Goal: Transaction & Acquisition: Obtain resource

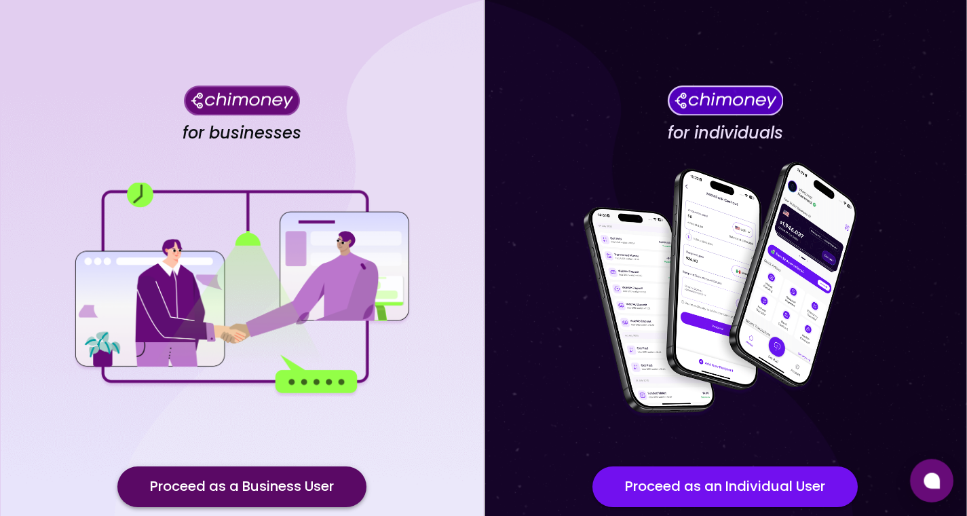
click at [250, 489] on button "Proceed as a Business User" at bounding box center [241, 486] width 249 height 41
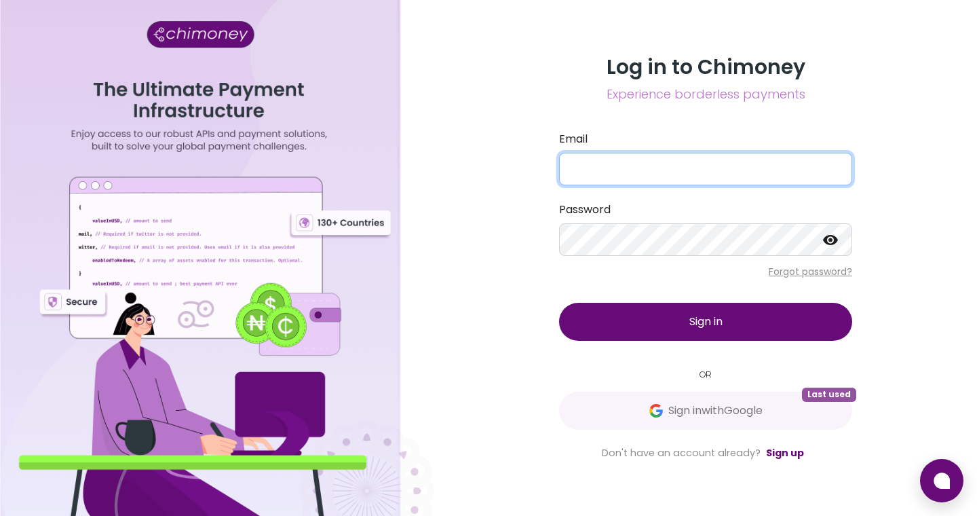
type input "atieno@chimoney.io"
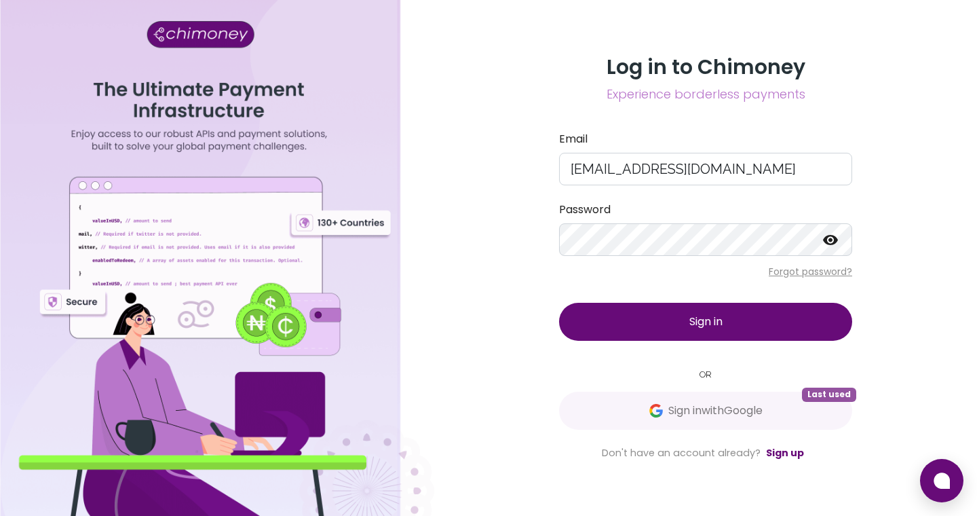
click at [664, 321] on button "Sign in" at bounding box center [705, 322] width 293 height 38
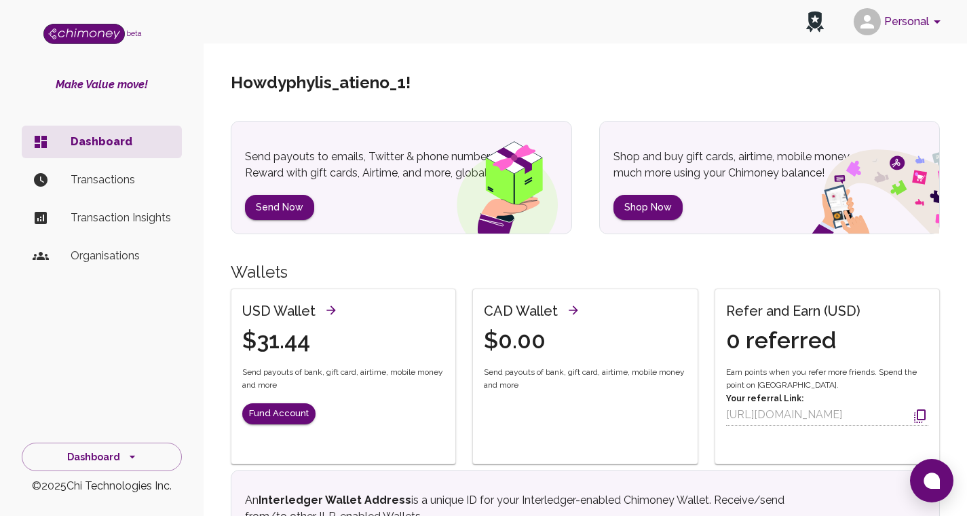
click at [628, 118] on div "Howdy phylis_atieno_1 !" at bounding box center [585, 83] width 709 height 76
click at [892, 38] on button "Personal" at bounding box center [899, 21] width 102 height 35
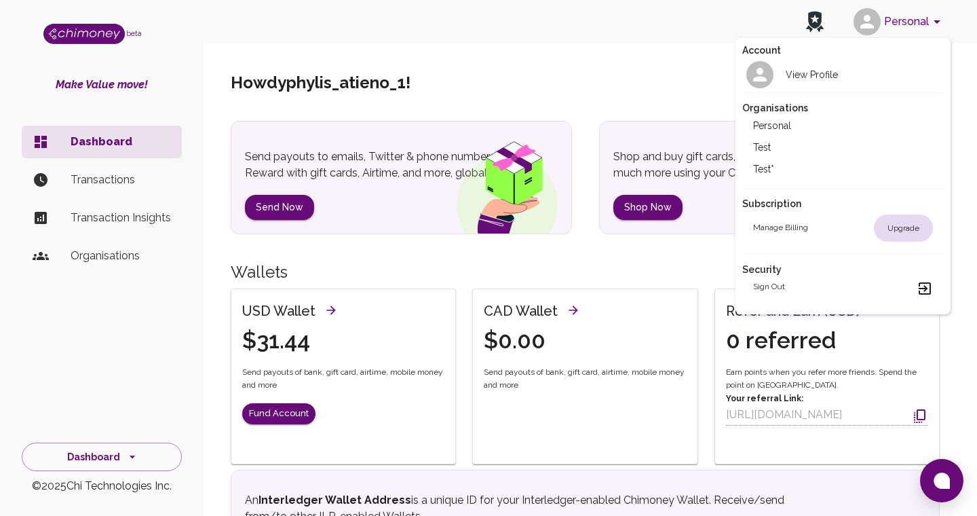
click at [660, 64] on div at bounding box center [488, 258] width 977 height 516
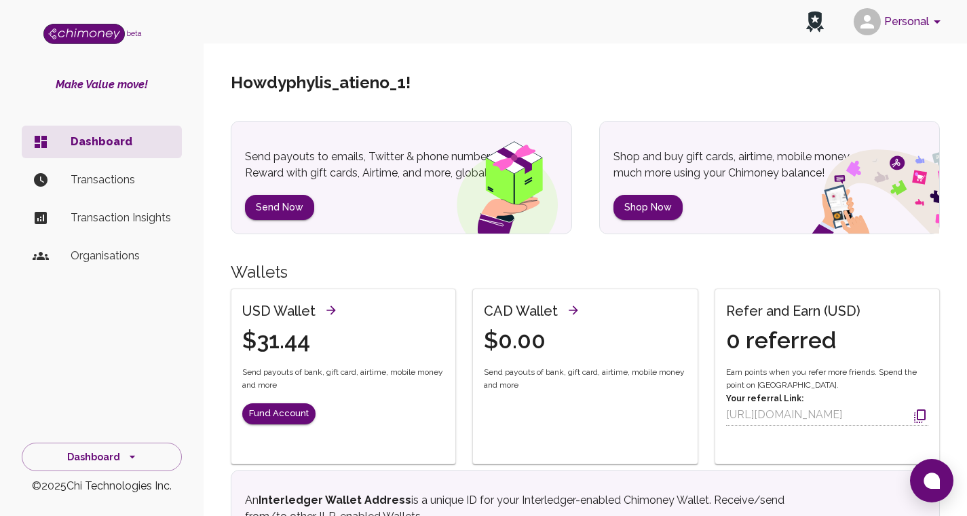
scroll to position [105, 0]
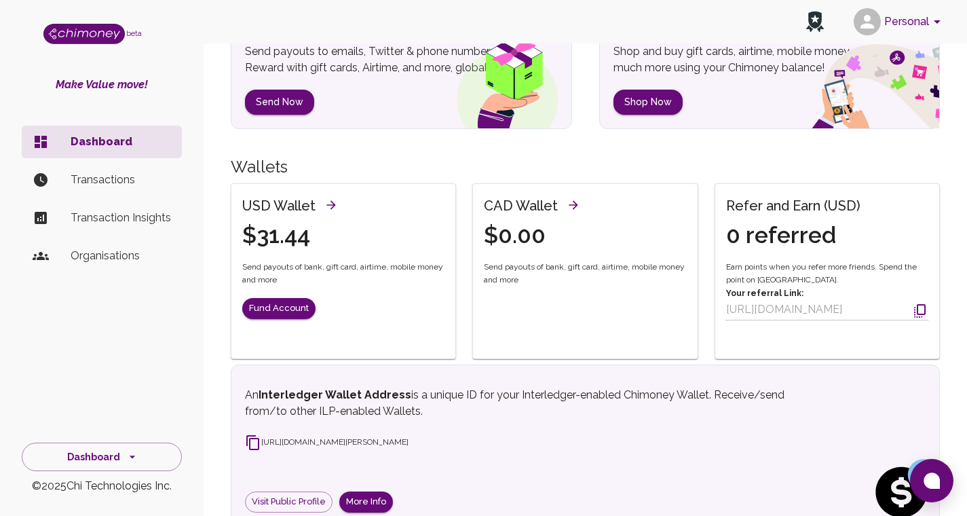
click at [276, 210] on h6 "USD Wallet" at bounding box center [278, 206] width 73 height 22
click at [278, 311] on button "Fund Account" at bounding box center [278, 308] width 73 height 21
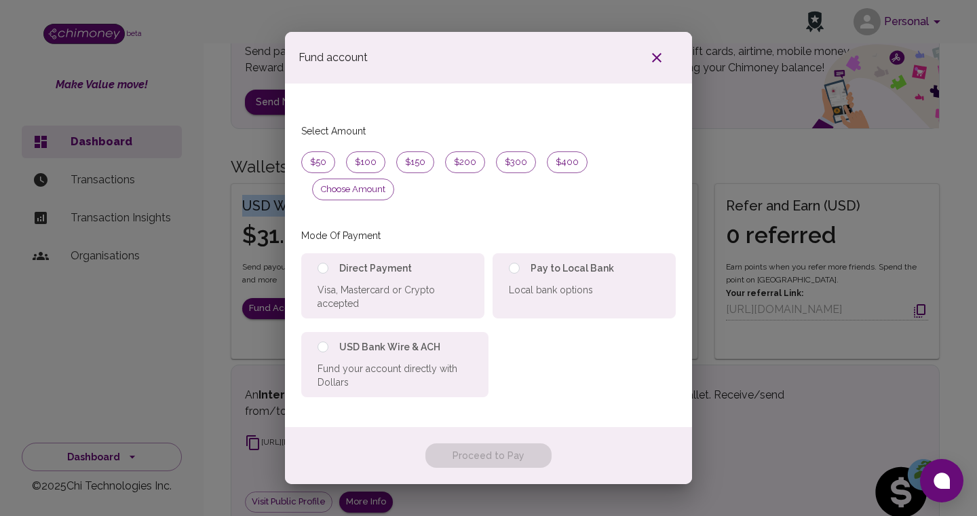
click at [641, 70] on button "button" at bounding box center [656, 57] width 43 height 24
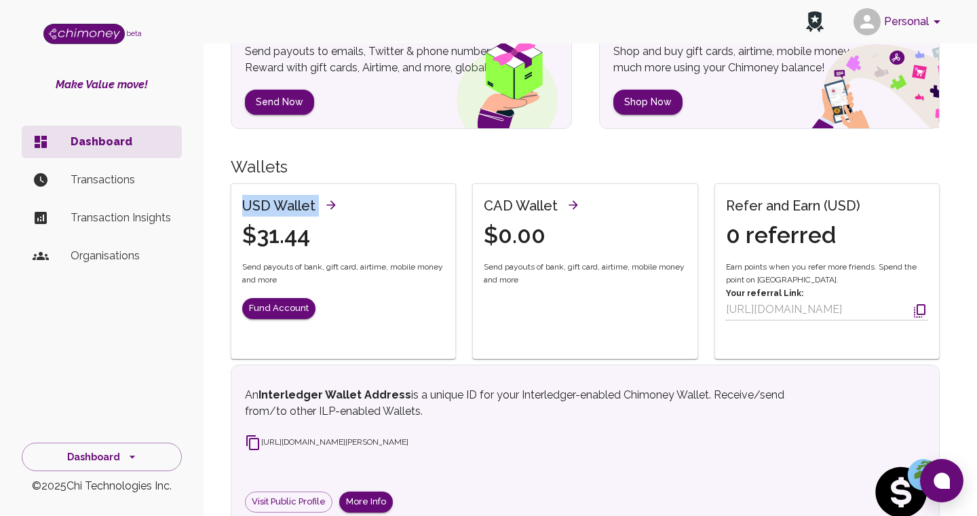
click at [642, 70] on button "button" at bounding box center [656, 57] width 43 height 24
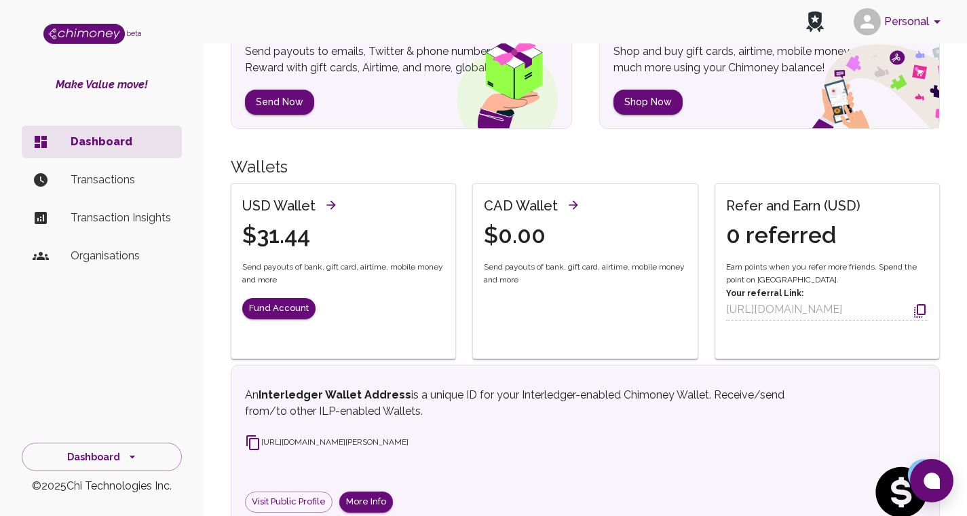
click at [314, 250] on div "USD Wallet $31.44 Send payouts of bank, gift card, airtime, mobile money and mo…" at bounding box center [343, 265] width 224 height 163
click at [553, 261] on span "Send payouts of bank, gift card, airtime, mobile money and more" at bounding box center [585, 274] width 202 height 27
click at [265, 96] on button "Send Now" at bounding box center [279, 102] width 69 height 25
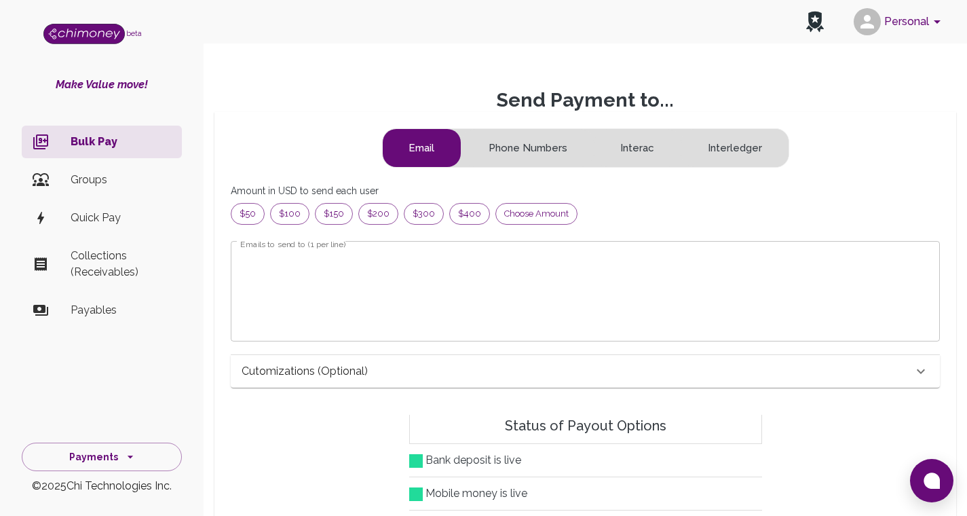
scroll to position [164, 676]
click at [529, 157] on button "Phone Numbers" at bounding box center [528, 148] width 132 height 38
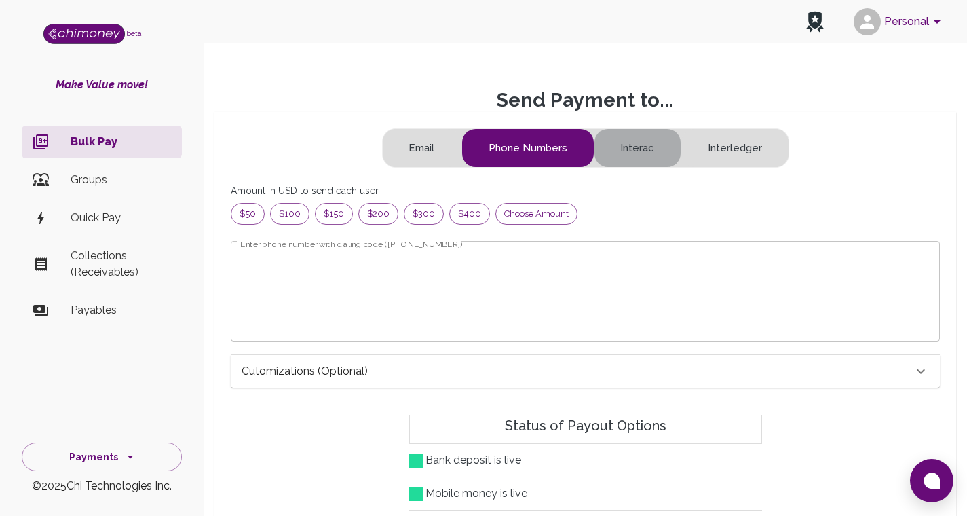
click at [638, 162] on button "Interac" at bounding box center [638, 148] width 87 height 38
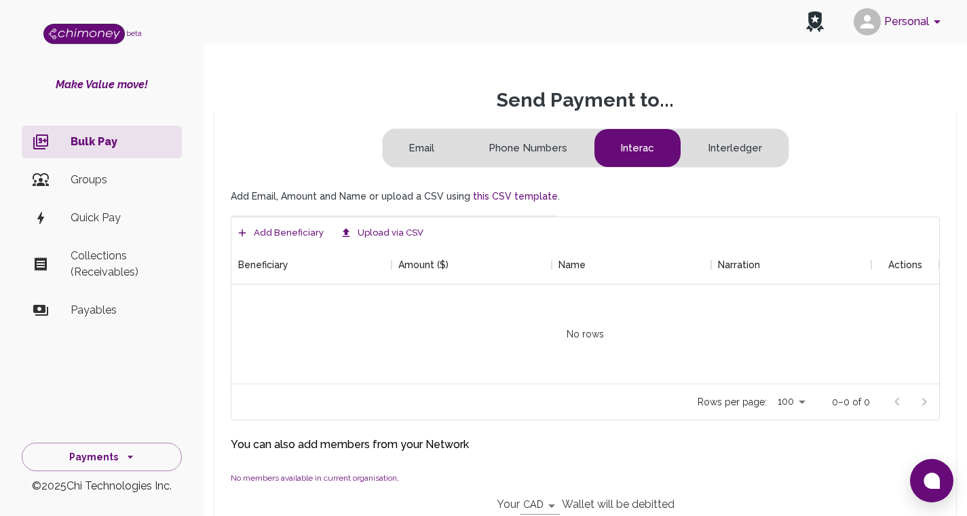
scroll to position [127, 698]
click at [735, 160] on button "Interledger" at bounding box center [734, 148] width 107 height 38
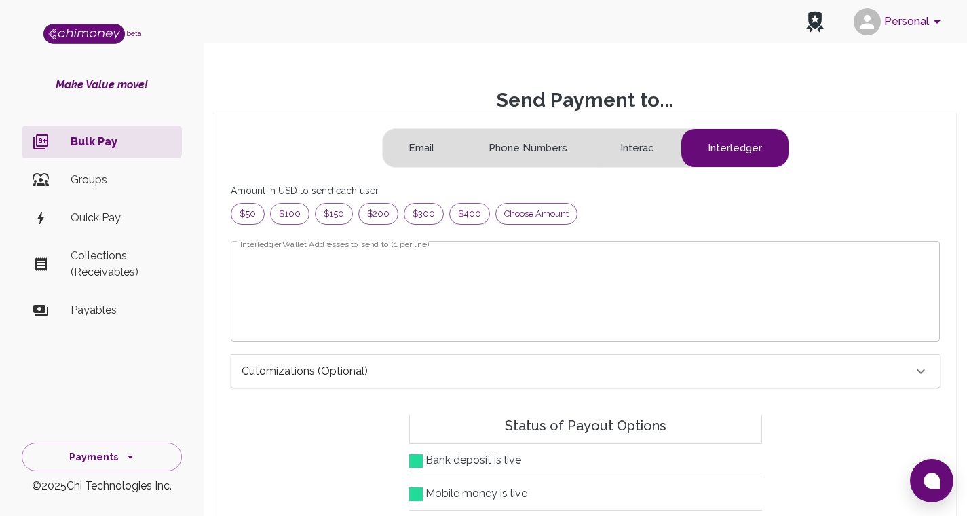
scroll to position [164, 676]
click at [426, 148] on button "Email" at bounding box center [422, 148] width 79 height 38
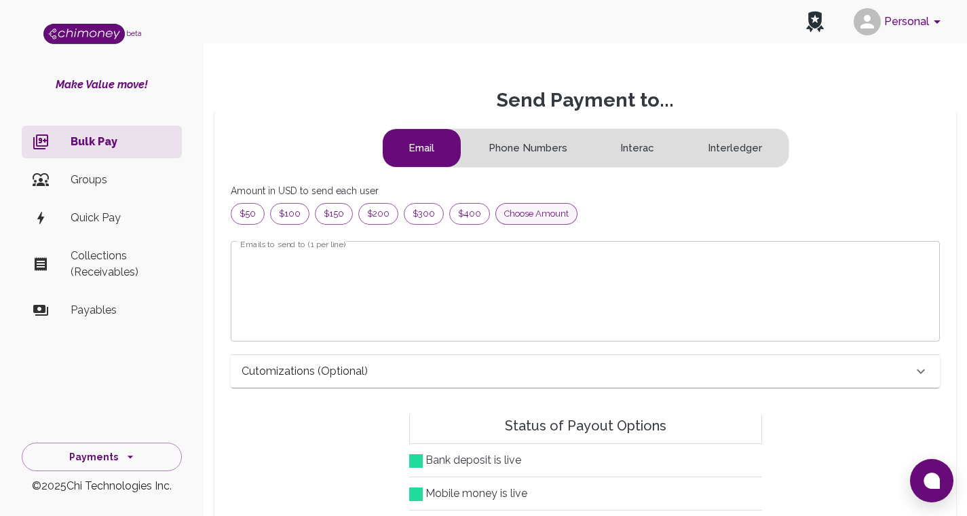
click at [528, 222] on div "Choose amount" at bounding box center [536, 214] width 82 height 22
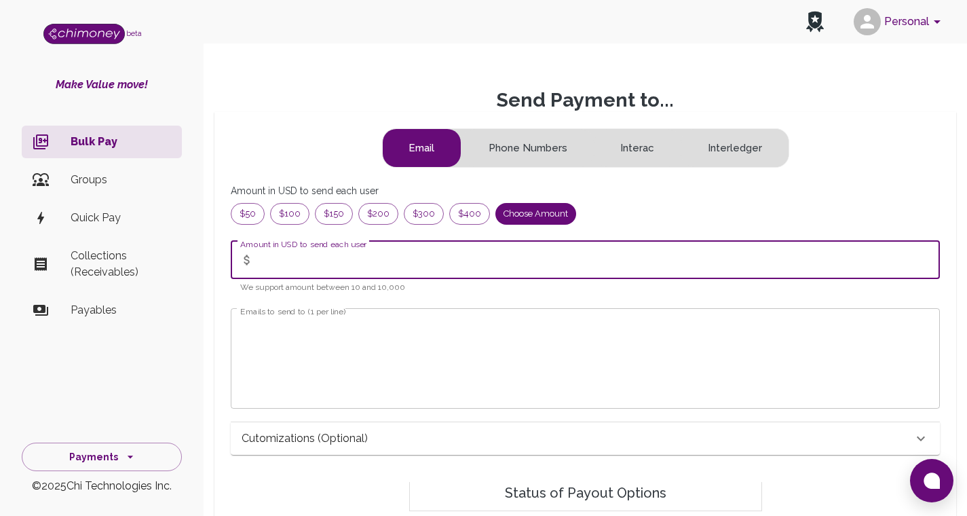
click at [336, 267] on input "Amount in USD to send each user" at bounding box center [599, 260] width 681 height 38
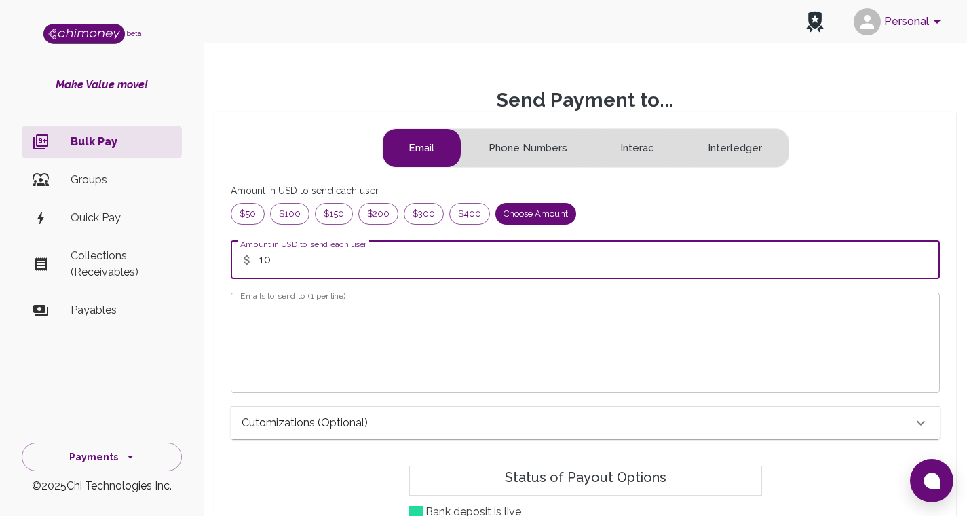
type input "10"
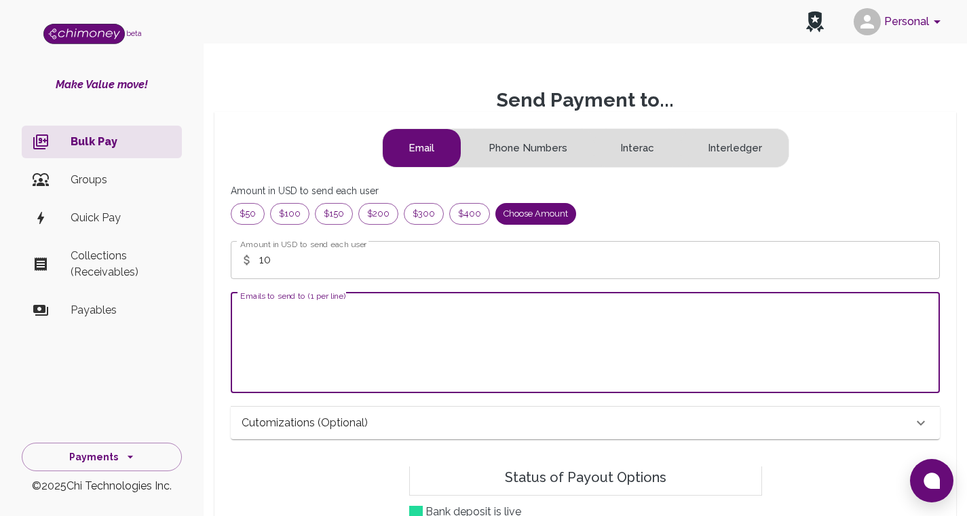
click at [324, 320] on textarea "Emails to send to (1 per line)" at bounding box center [585, 342] width 690 height 78
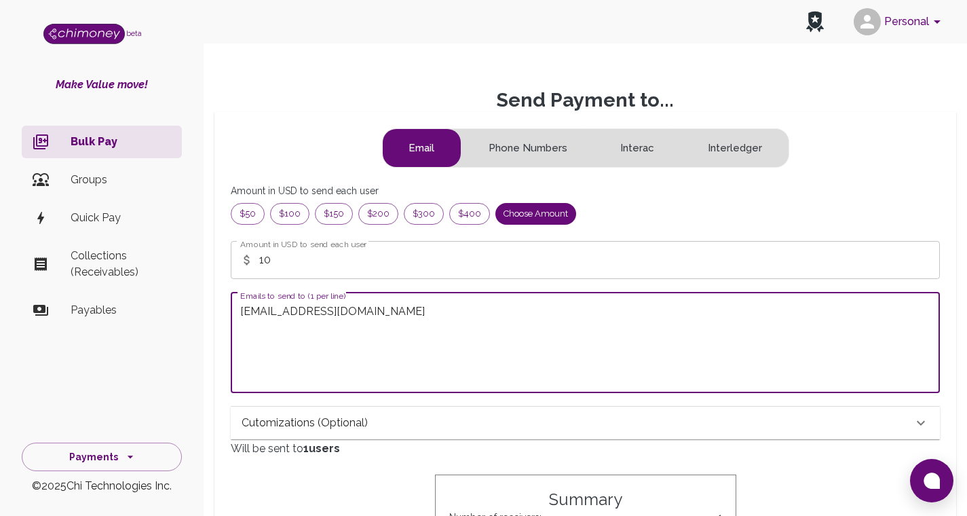
click at [309, 316] on textarea "atieno@chimoney.io" at bounding box center [585, 342] width 690 height 78
click at [358, 327] on textarea "atieno@chimoney.io" at bounding box center [585, 342] width 690 height 78
click at [352, 316] on textarea "atieno@chimoney.io" at bounding box center [585, 342] width 690 height 78
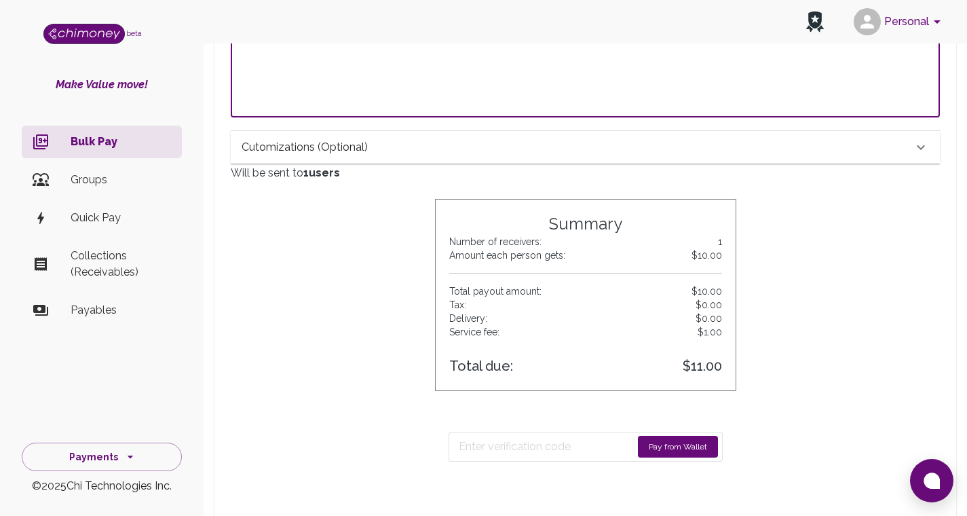
scroll to position [274, 0]
type textarea "atieno@chimoney.io"
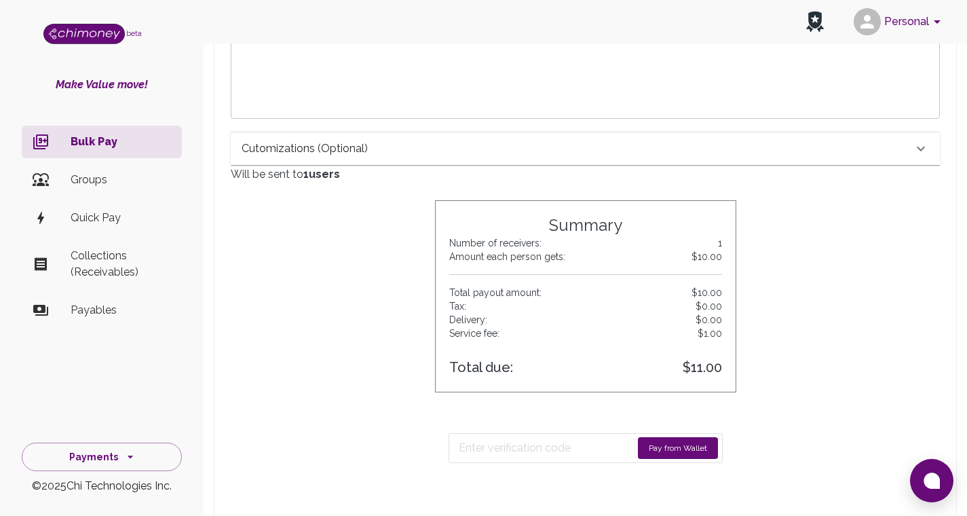
click at [697, 152] on div "Cutomizations (optional)" at bounding box center [577, 148] width 671 height 16
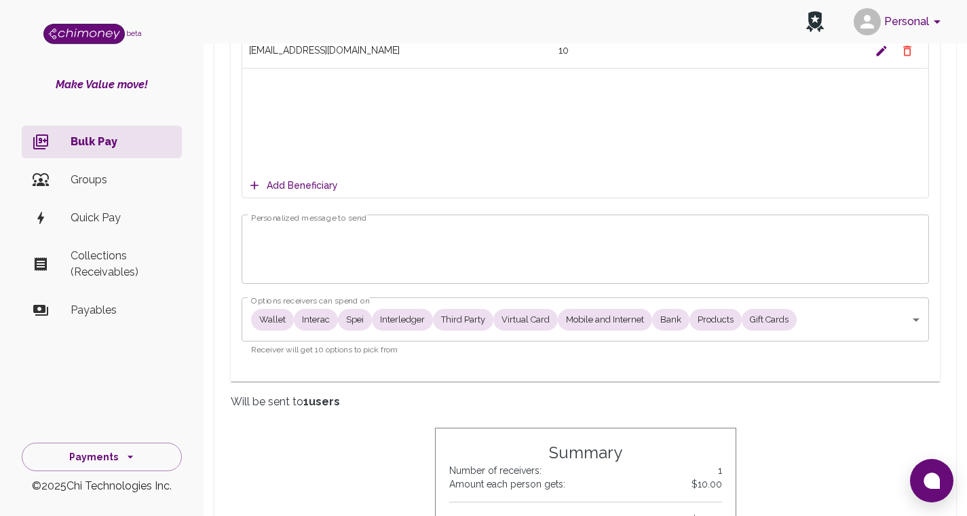
scroll to position [601, 0]
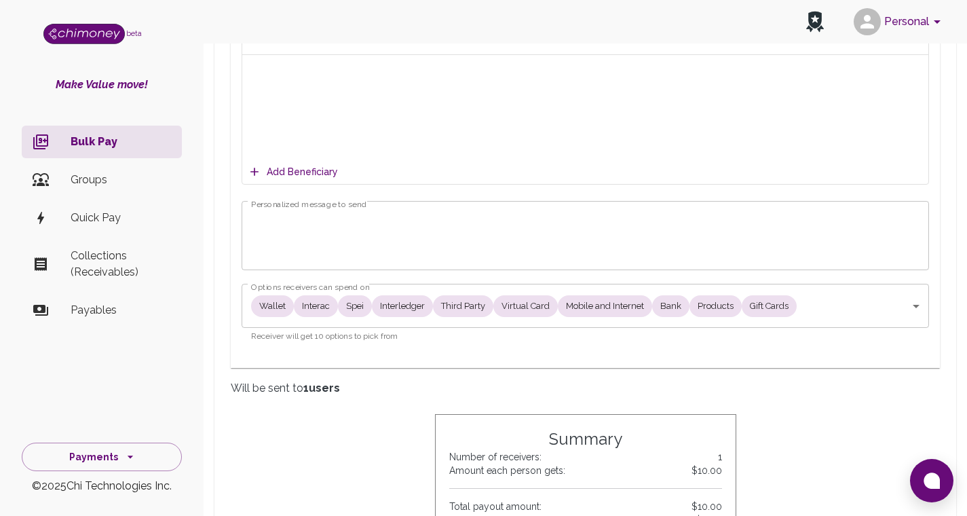
click at [614, 212] on textarea "Personalized message to send" at bounding box center [585, 235] width 669 height 47
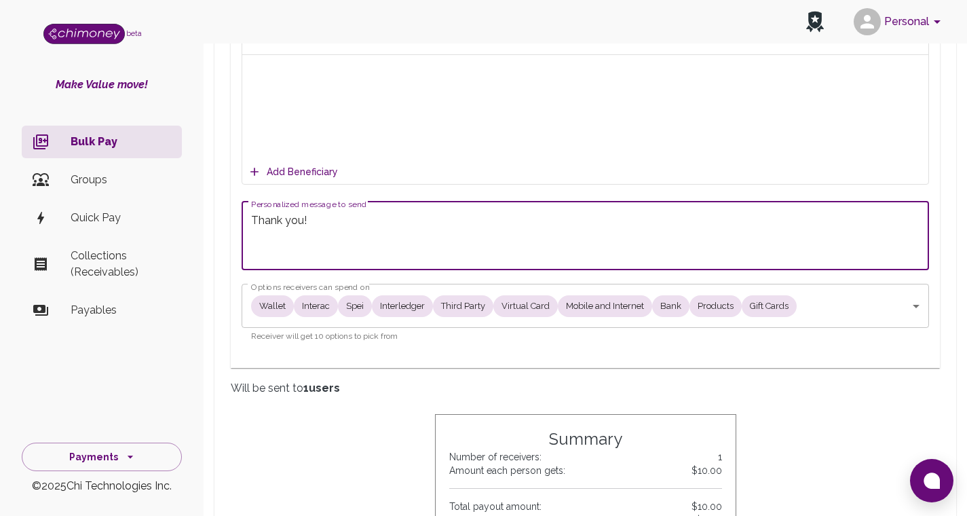
type textarea "Thank you!"
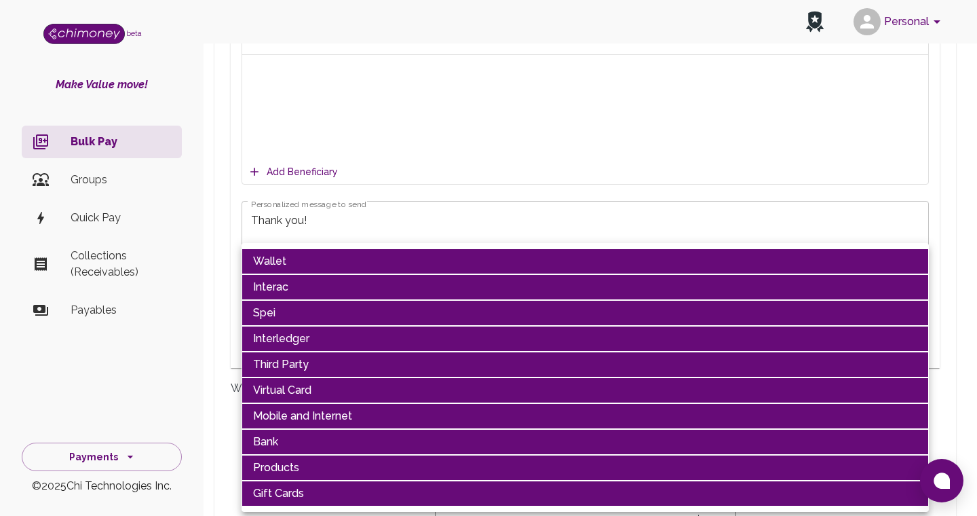
click at [280, 303] on body "Personal beta Make Value move! Bulk Pay Groups Quick Pay Collections (Receivabl…" at bounding box center [488, 325] width 977 height 1852
click at [354, 274] on li "Interac" at bounding box center [586, 287] width 688 height 26
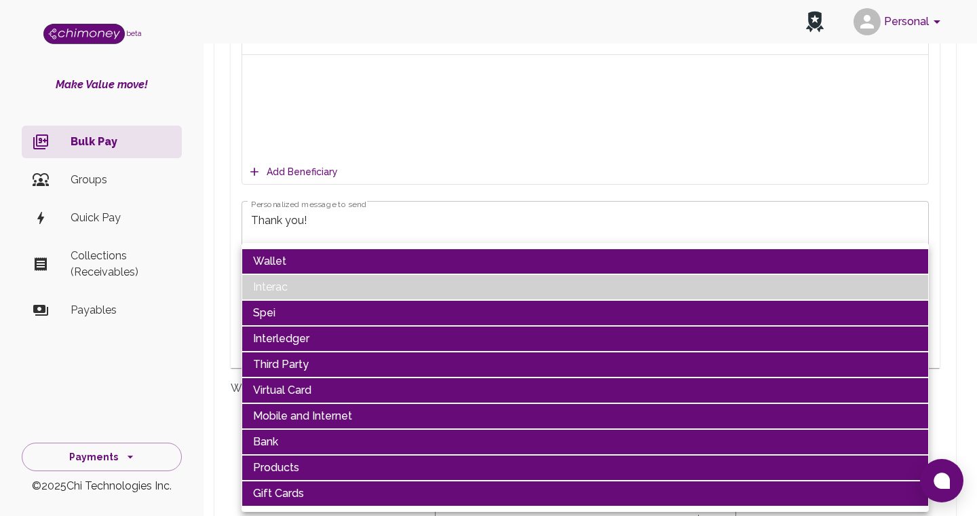
click at [290, 291] on li "Interac" at bounding box center [586, 287] width 688 height 26
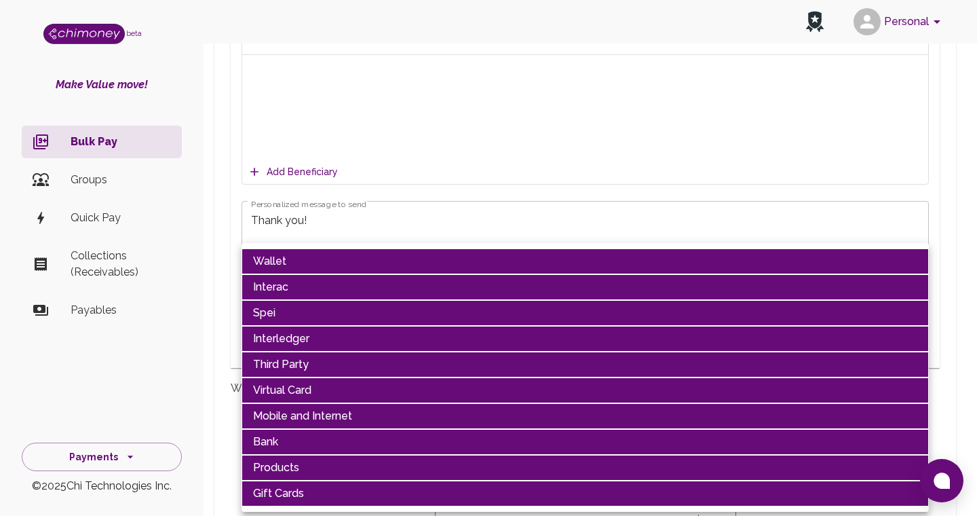
click at [290, 264] on li "Wallet" at bounding box center [586, 261] width 688 height 26
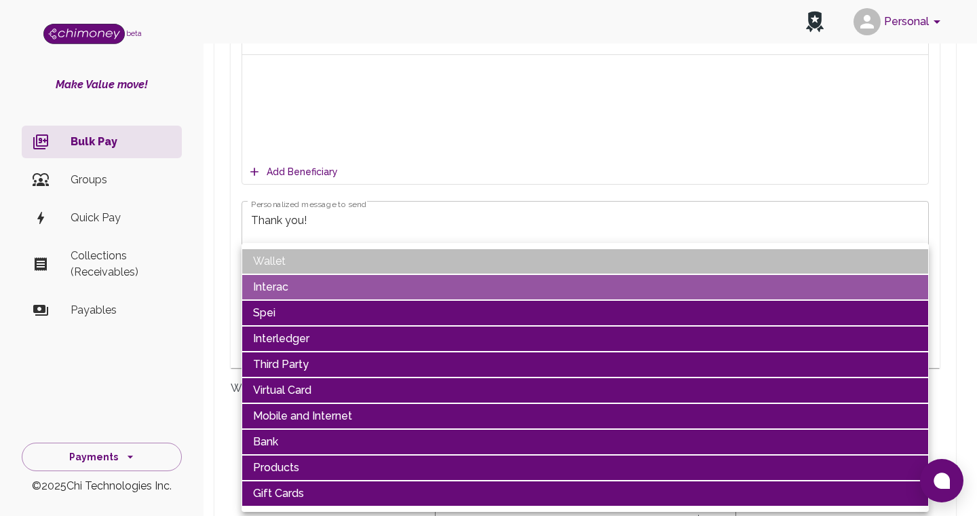
click at [297, 284] on li "Interac" at bounding box center [586, 287] width 688 height 26
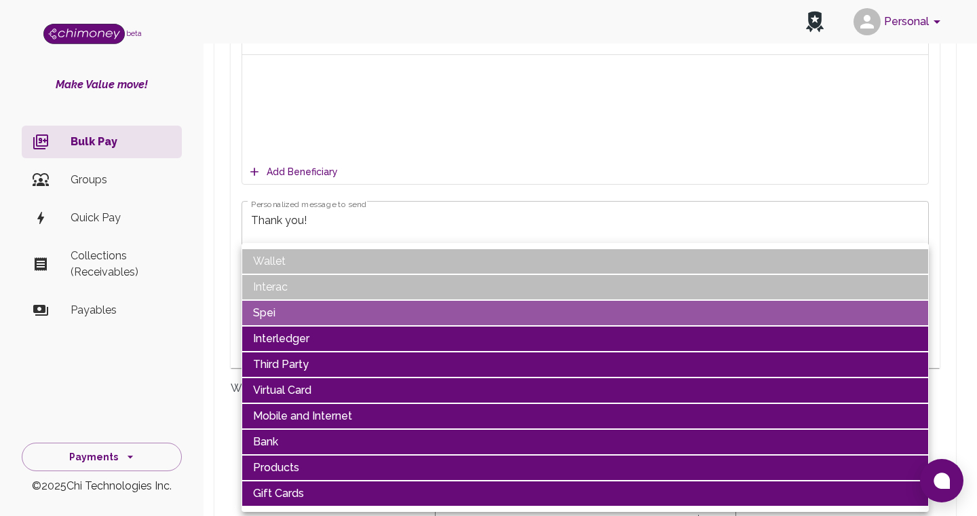
click at [300, 315] on li "Spei" at bounding box center [586, 313] width 688 height 26
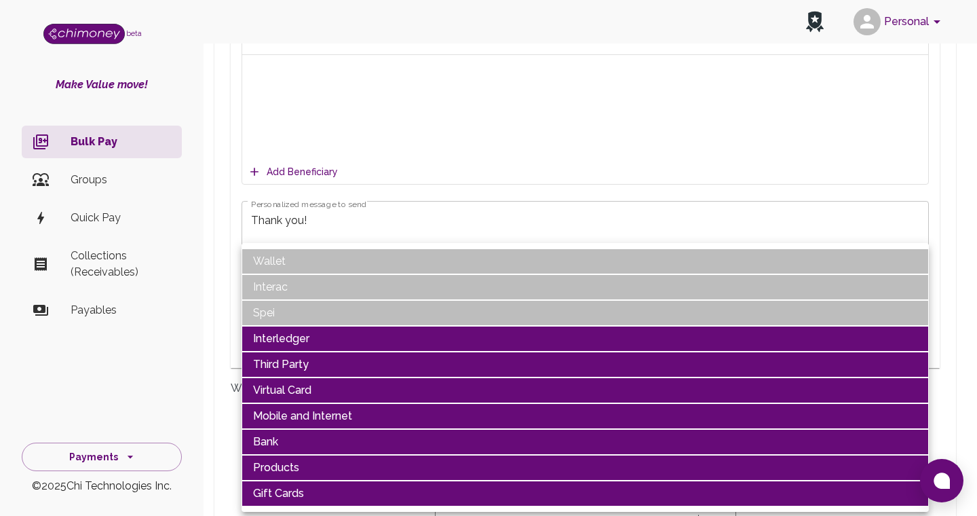
click at [299, 337] on li "Interledger" at bounding box center [586, 339] width 688 height 26
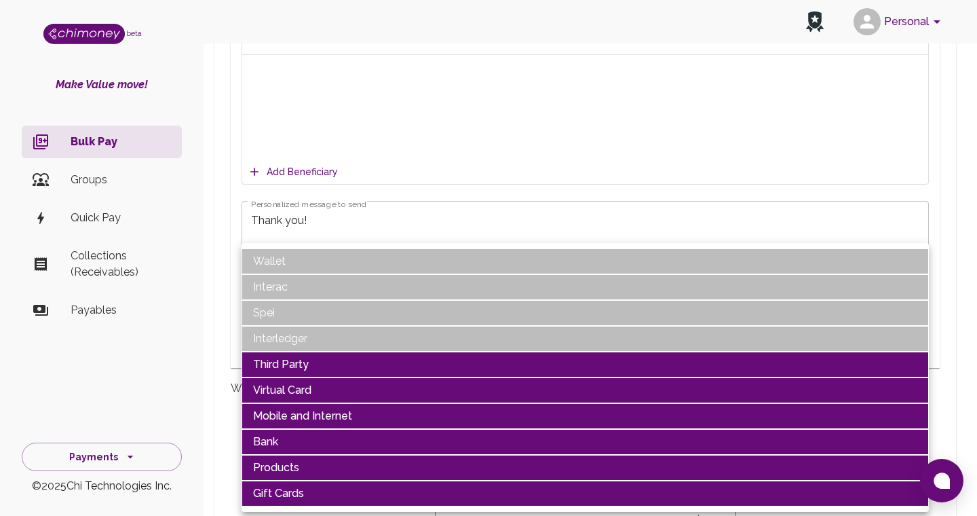
click at [301, 369] on li "Third Party" at bounding box center [586, 365] width 688 height 26
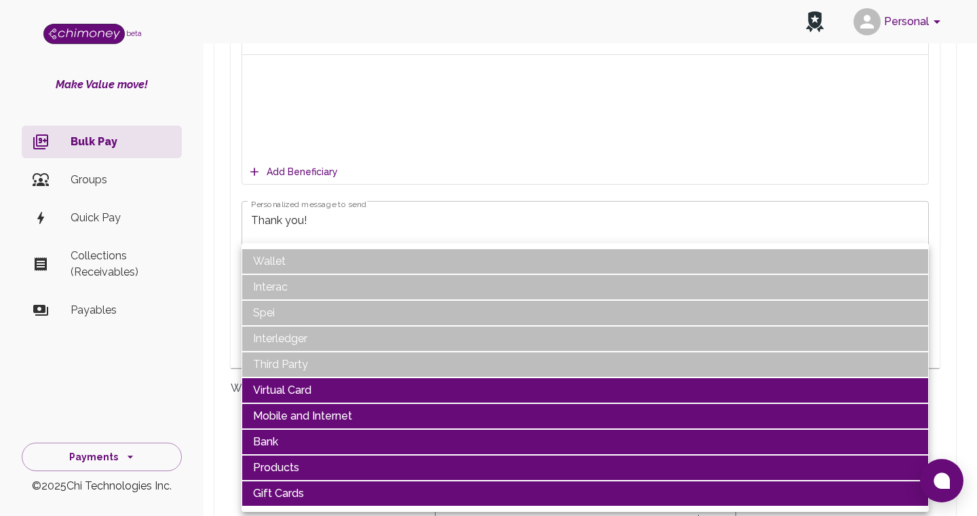
click at [300, 381] on li "Virtual Card" at bounding box center [586, 390] width 688 height 26
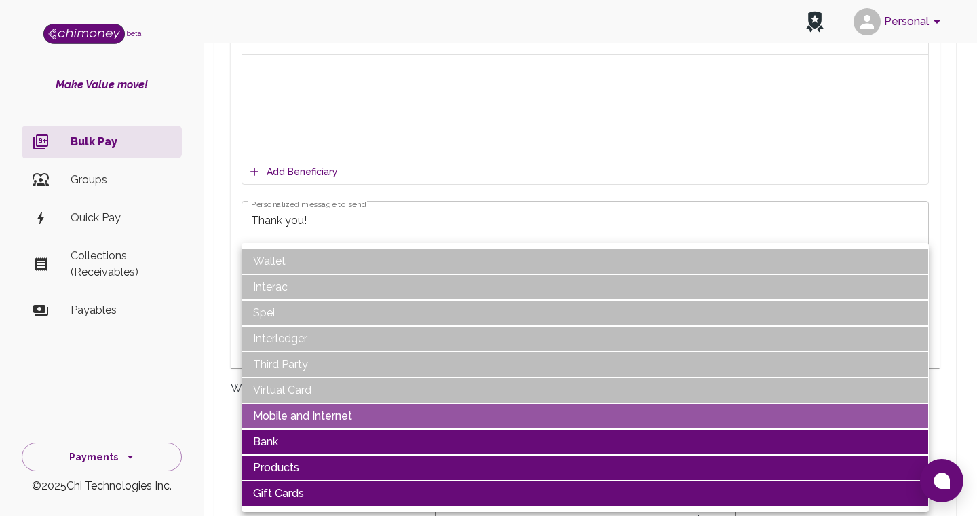
click at [312, 407] on li "Mobile and Internet" at bounding box center [586, 416] width 688 height 26
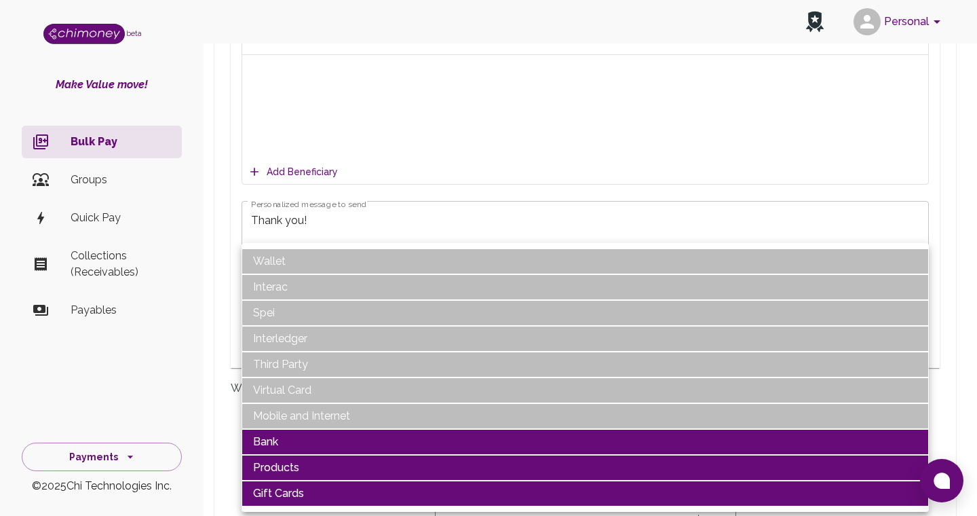
click at [299, 467] on li "Products" at bounding box center [586, 468] width 688 height 26
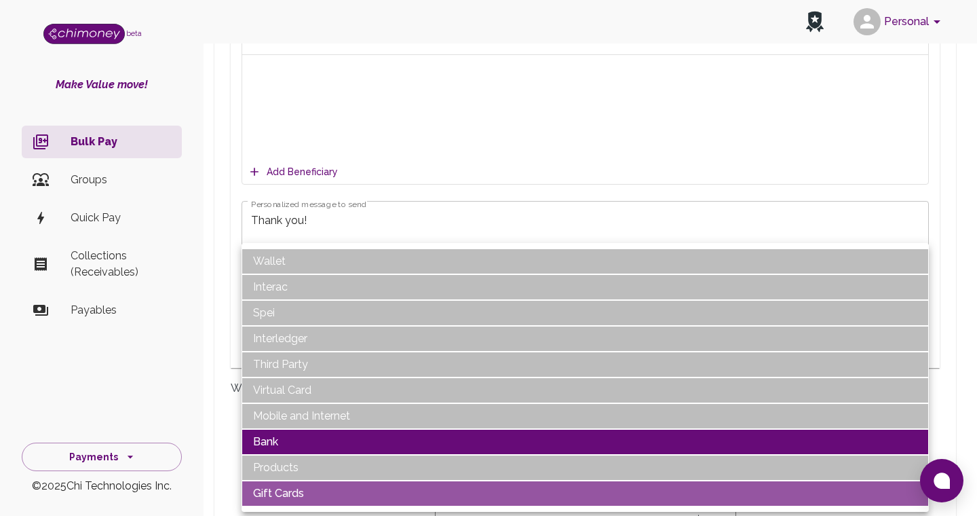
click at [299, 489] on li "Gift Cards" at bounding box center [586, 494] width 688 height 26
type input "Bank"
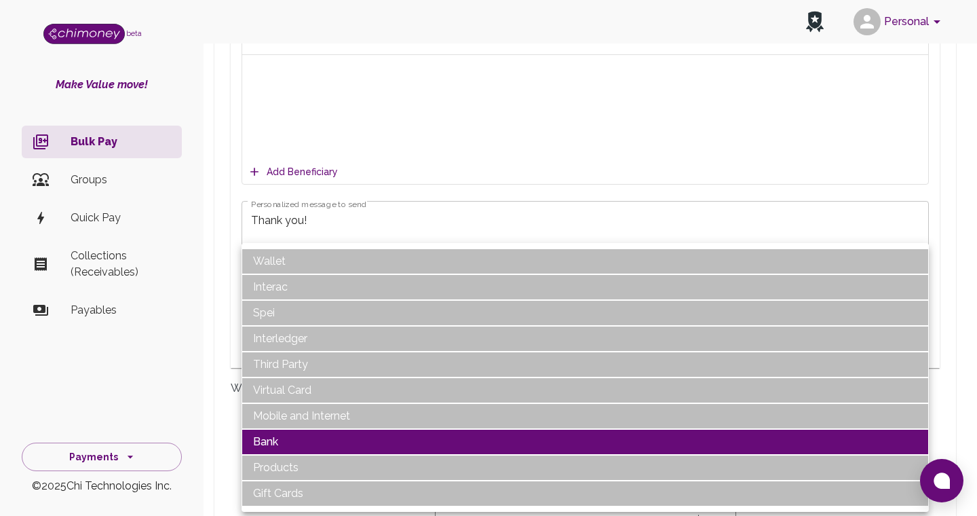
click at [533, 198] on div at bounding box center [488, 258] width 977 height 516
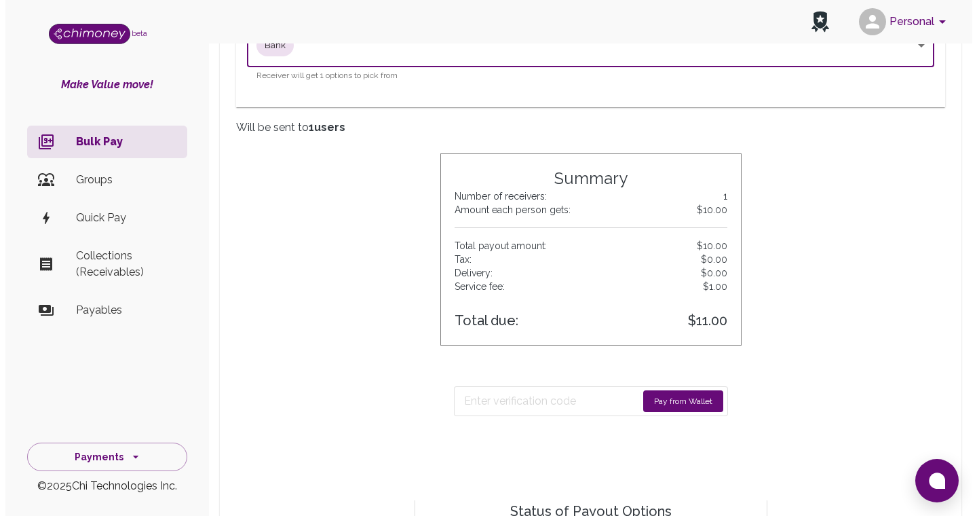
scroll to position [908, 0]
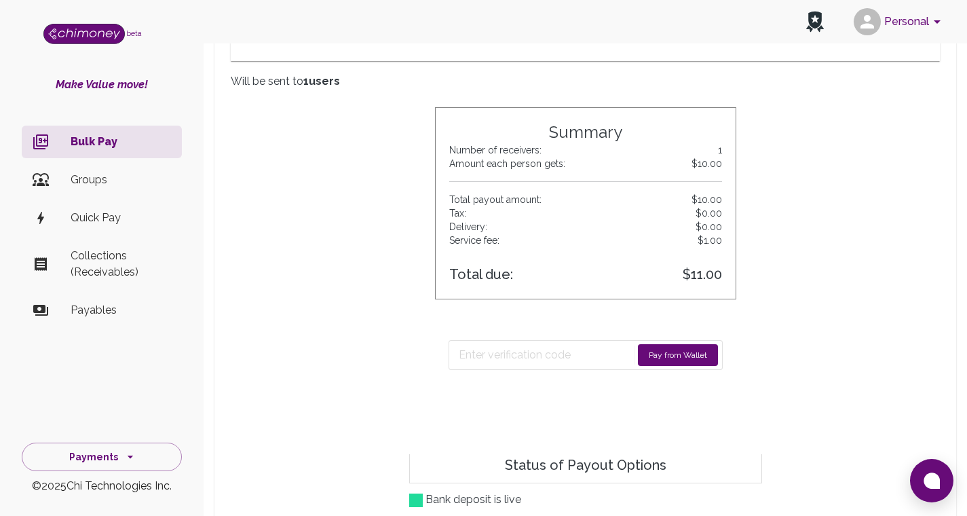
click at [688, 360] on button "Pay from Wallet" at bounding box center [678, 355] width 80 height 22
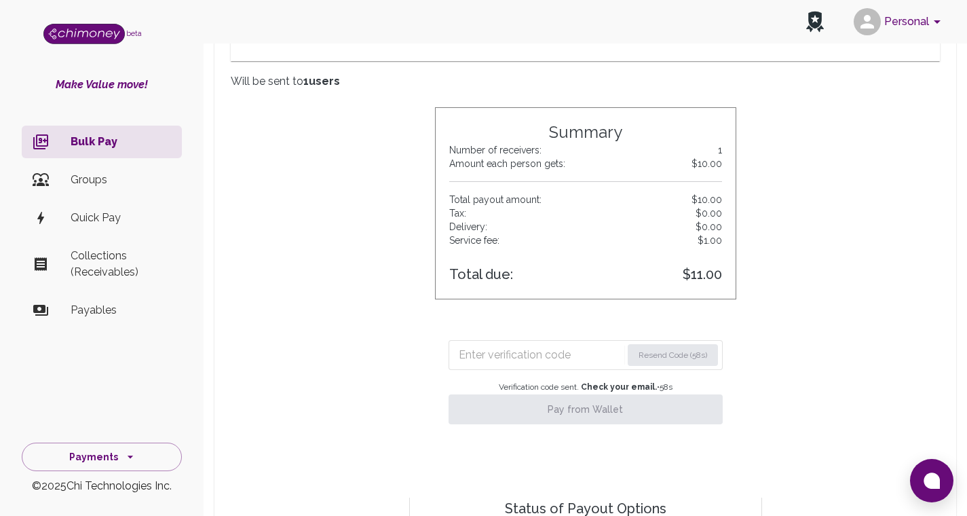
click at [556, 362] on input "Enter verification code" at bounding box center [540, 355] width 163 height 22
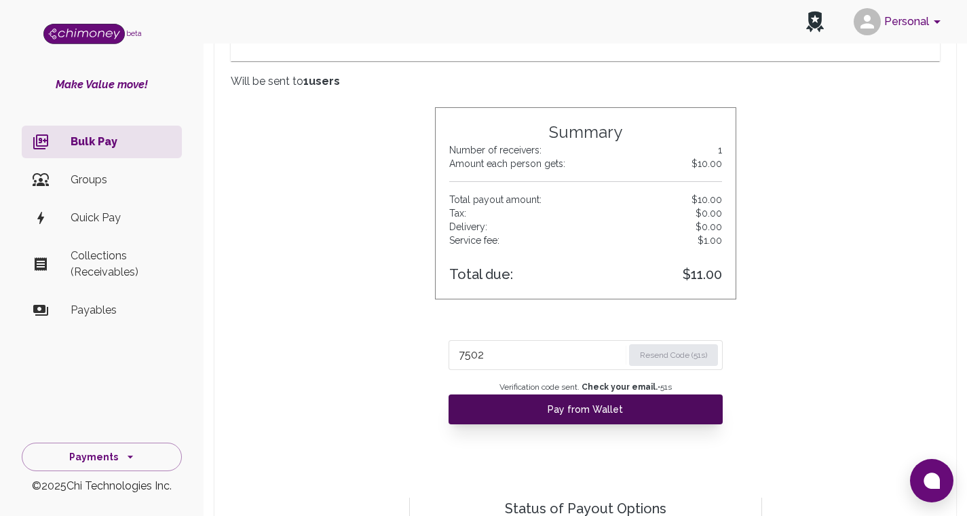
type input "7502"
click at [572, 414] on button "Pay from Wallet" at bounding box center [586, 409] width 274 height 30
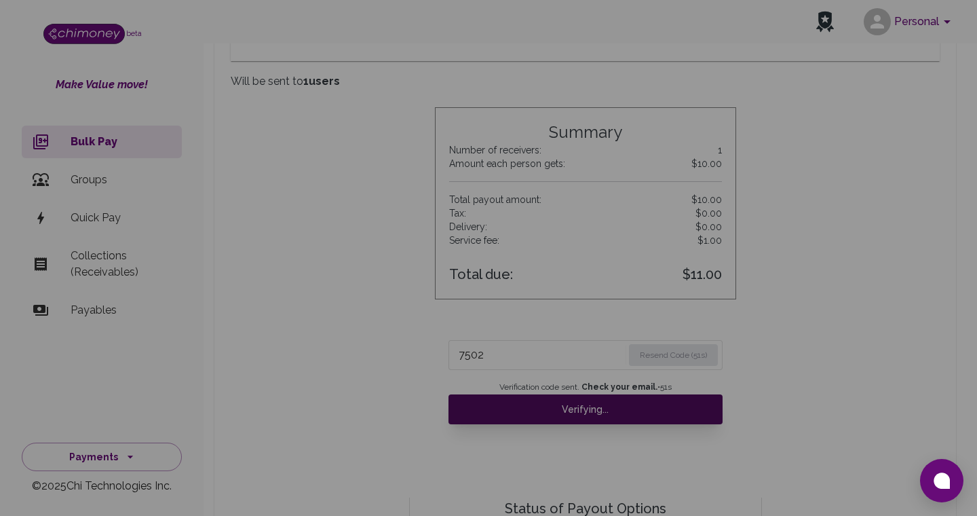
scroll to position [11, 11]
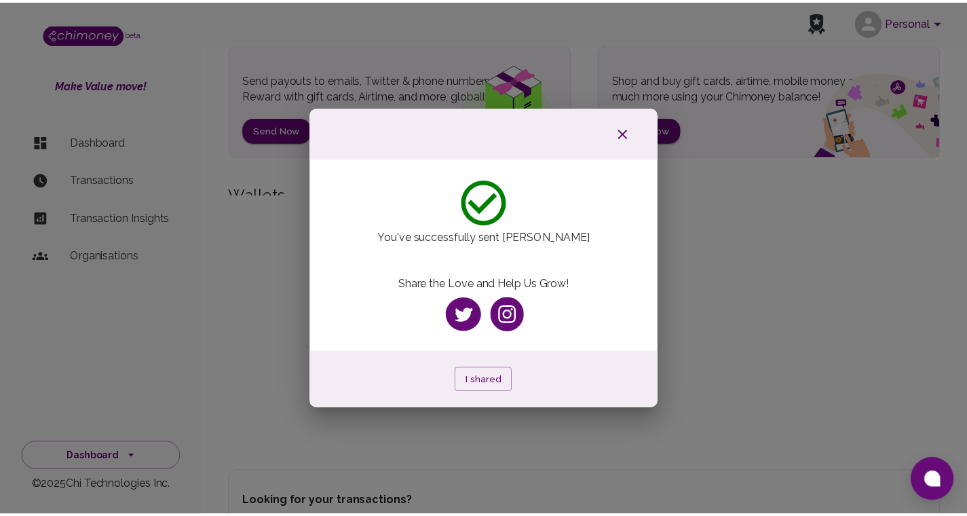
scroll to position [26, 0]
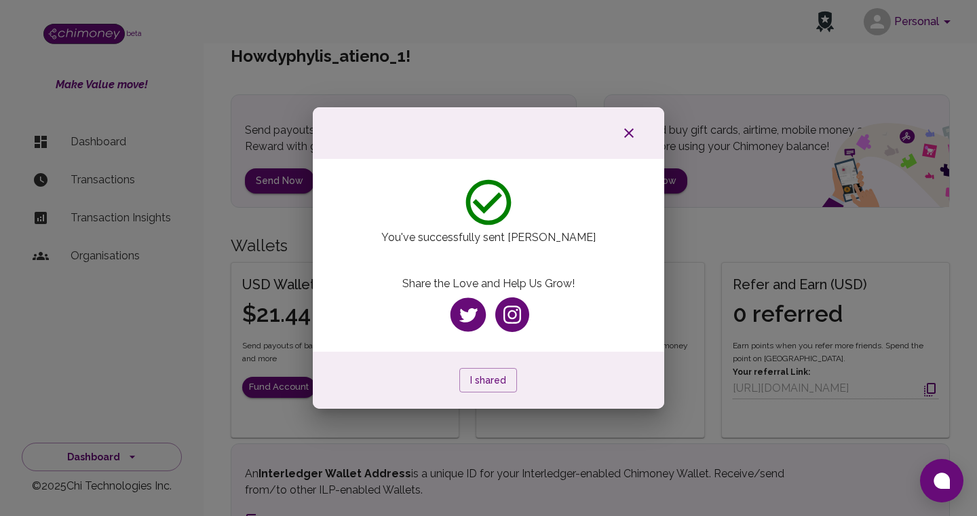
click at [632, 150] on div at bounding box center [489, 133] width 352 height 52
click at [633, 134] on icon "button" at bounding box center [629, 133] width 16 height 16
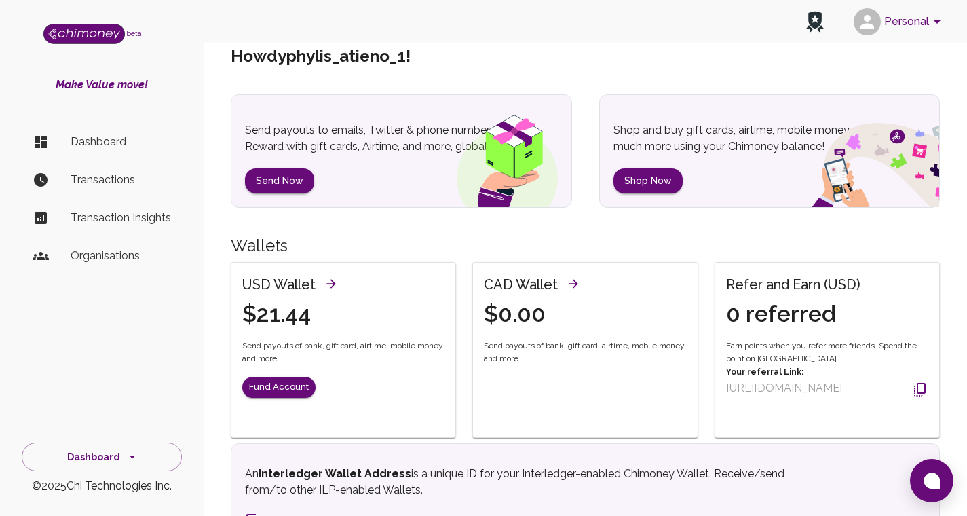
click at [561, 391] on div "CAD Wallet $0.00 Send payouts of bank, gift card, airtime, mobile money and more" at bounding box center [585, 334] width 224 height 142
click at [82, 461] on button "Dashboard" at bounding box center [102, 457] width 160 height 29
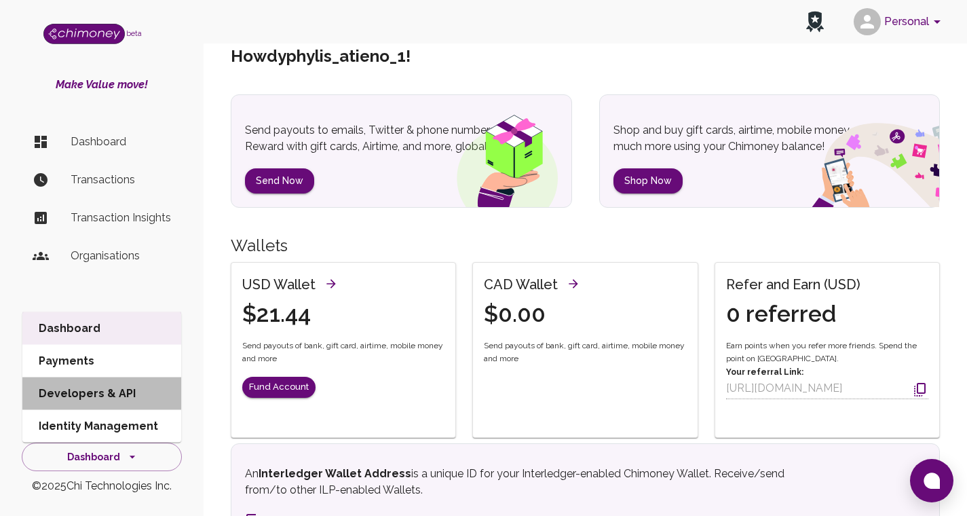
click at [115, 389] on li "Developers & API" at bounding box center [101, 393] width 159 height 33
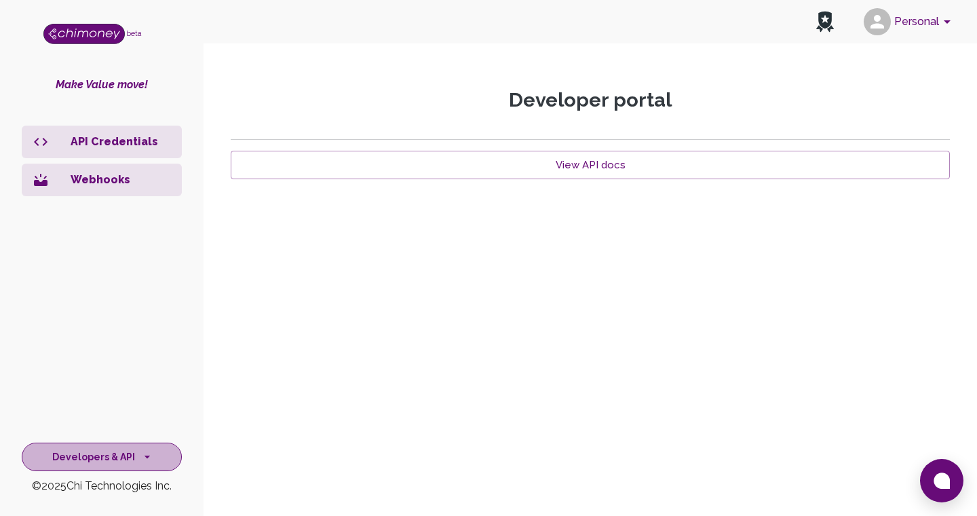
click at [140, 462] on icon "side nav" at bounding box center [147, 457] width 14 height 14
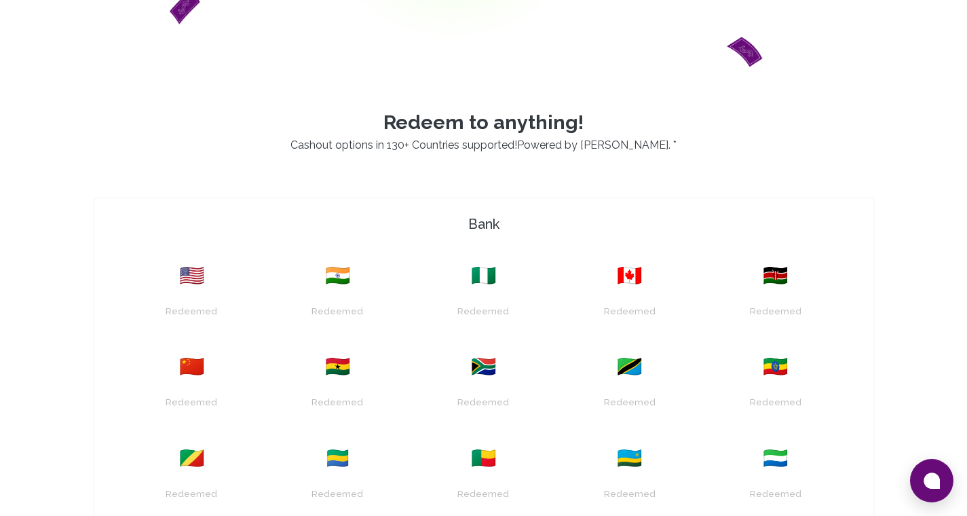
scroll to position [278, 0]
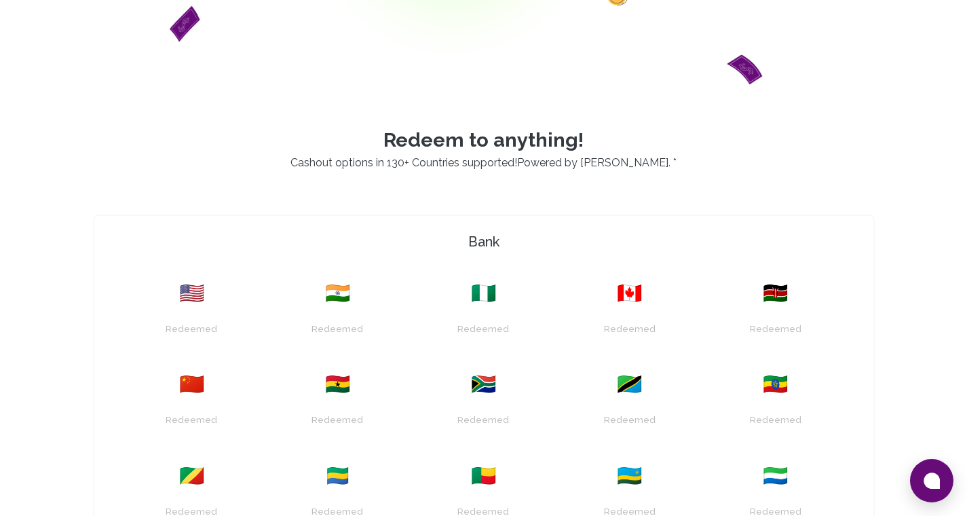
drag, startPoint x: 977, startPoint y: 242, endPoint x: 977, endPoint y: 186, distance: 56.3
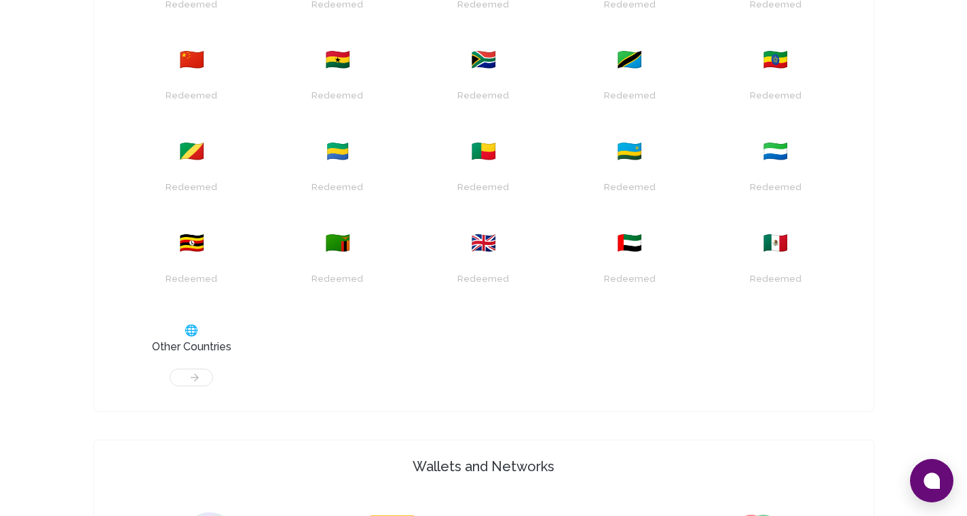
scroll to position [603, 0]
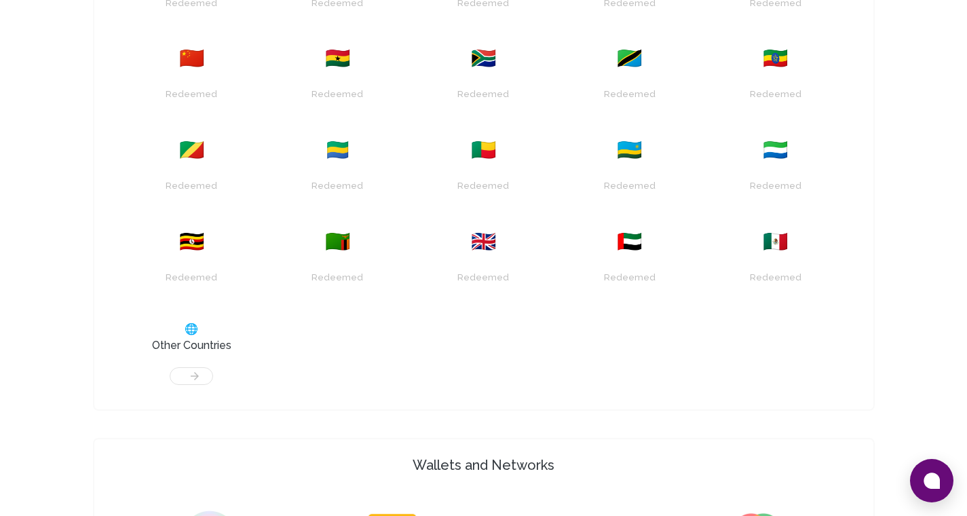
click at [967, 182] on html "Yay! You’ve got $20.00 ! Redeem to anything! Cashout options in 130+ Countries …" at bounding box center [483, 374] width 967 height 1955
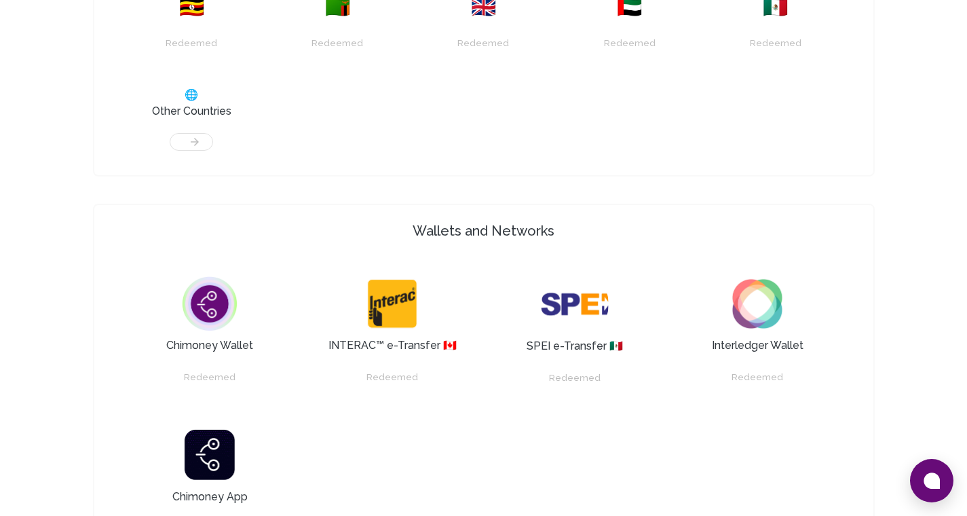
scroll to position [839, 0]
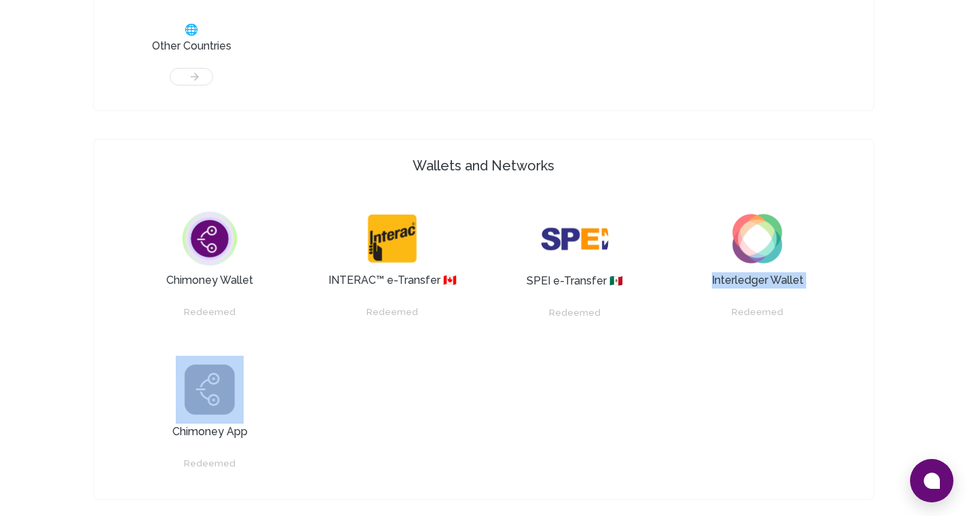
drag, startPoint x: 977, startPoint y: 275, endPoint x: 976, endPoint y: 302, distance: 27.2
click at [967, 297] on html "Yay! You’ve got $20.00 ! Redeem to anything! Cashout options in 130+ Countries …" at bounding box center [483, 74] width 967 height 1955
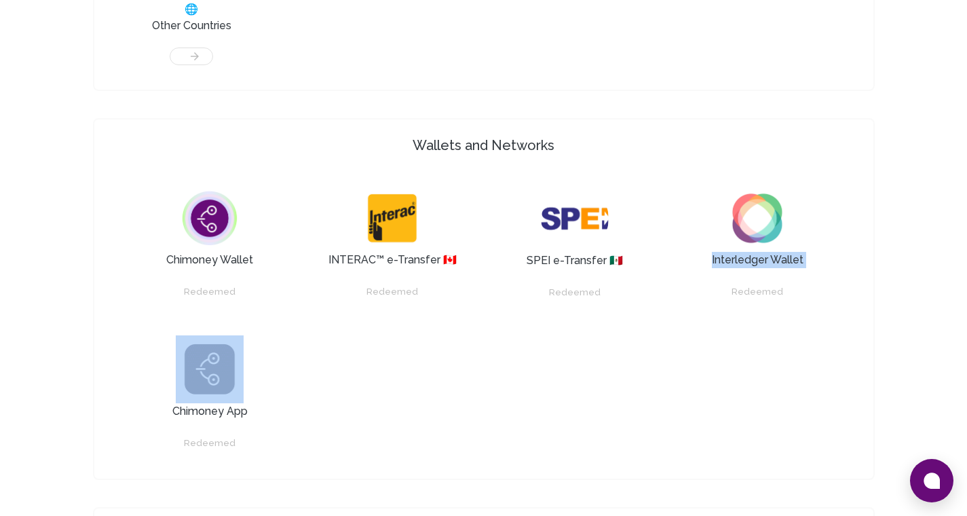
click at [770, 263] on h3 "Interledger Wallet" at bounding box center [758, 260] width 92 height 16
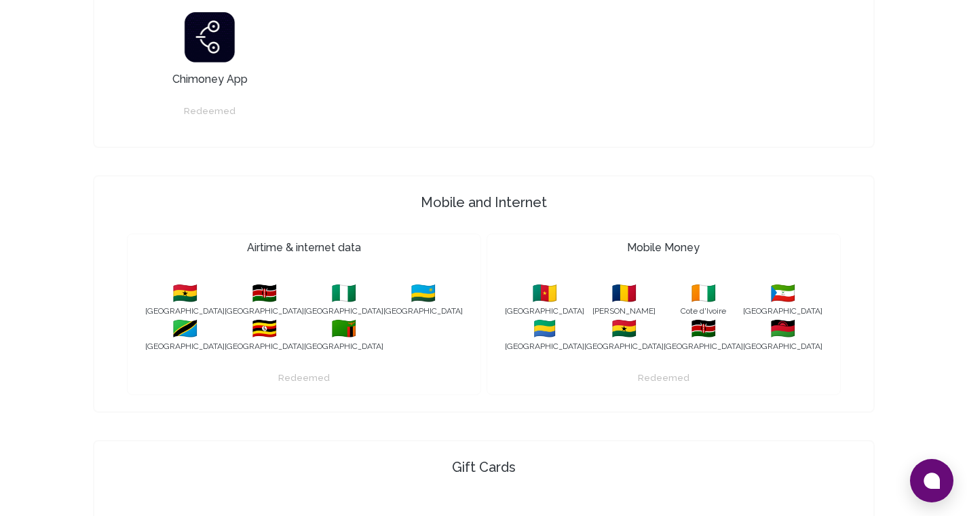
scroll to position [1440, 0]
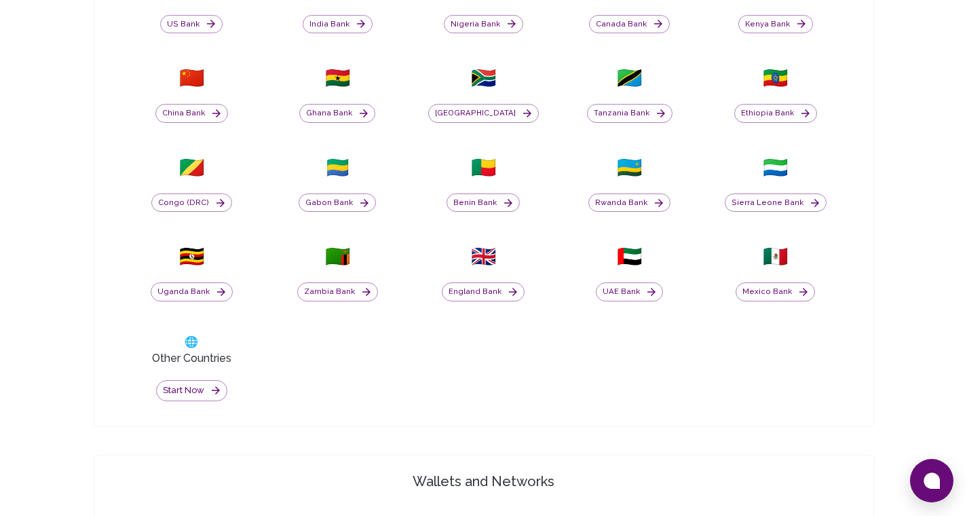
scroll to position [659, 0]
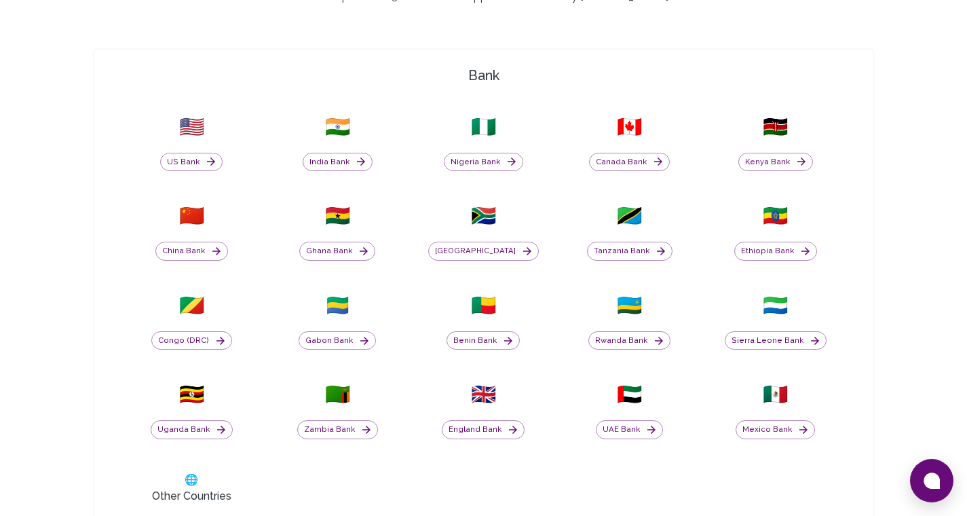
drag, startPoint x: 977, startPoint y: 421, endPoint x: 975, endPoint y: 204, distance: 217.2
